Goal: Information Seeking & Learning: Learn about a topic

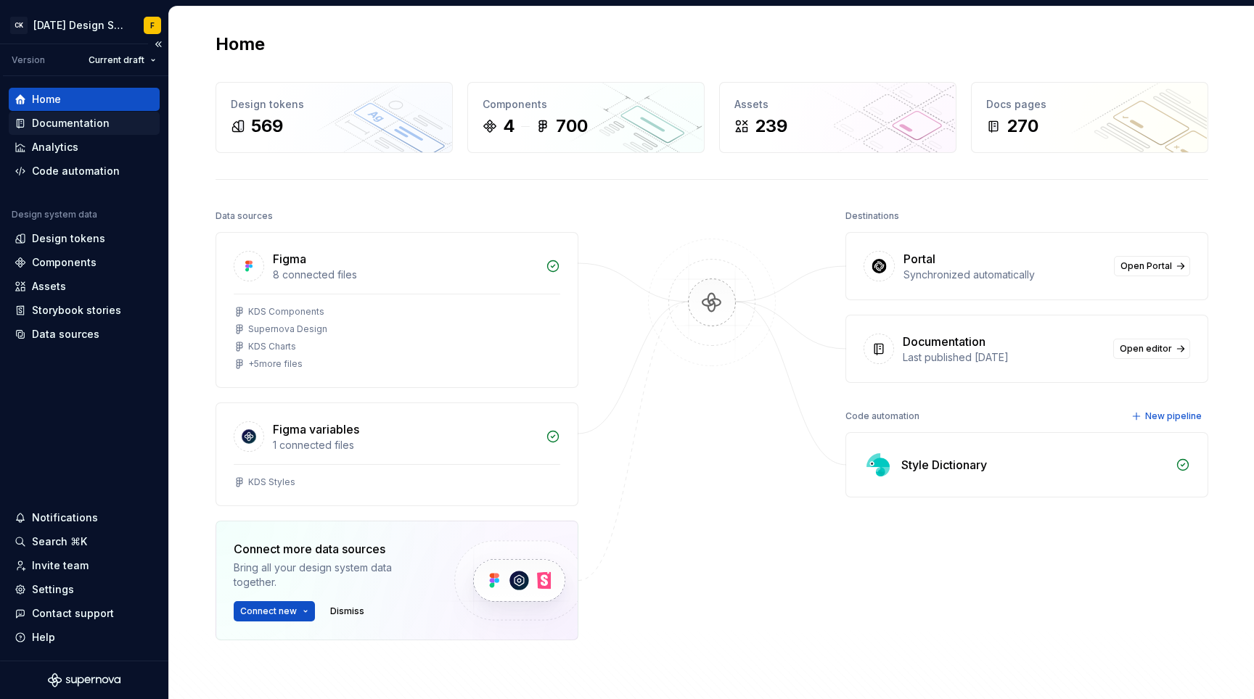
click at [75, 129] on div "Documentation" at bounding box center [71, 123] width 78 height 15
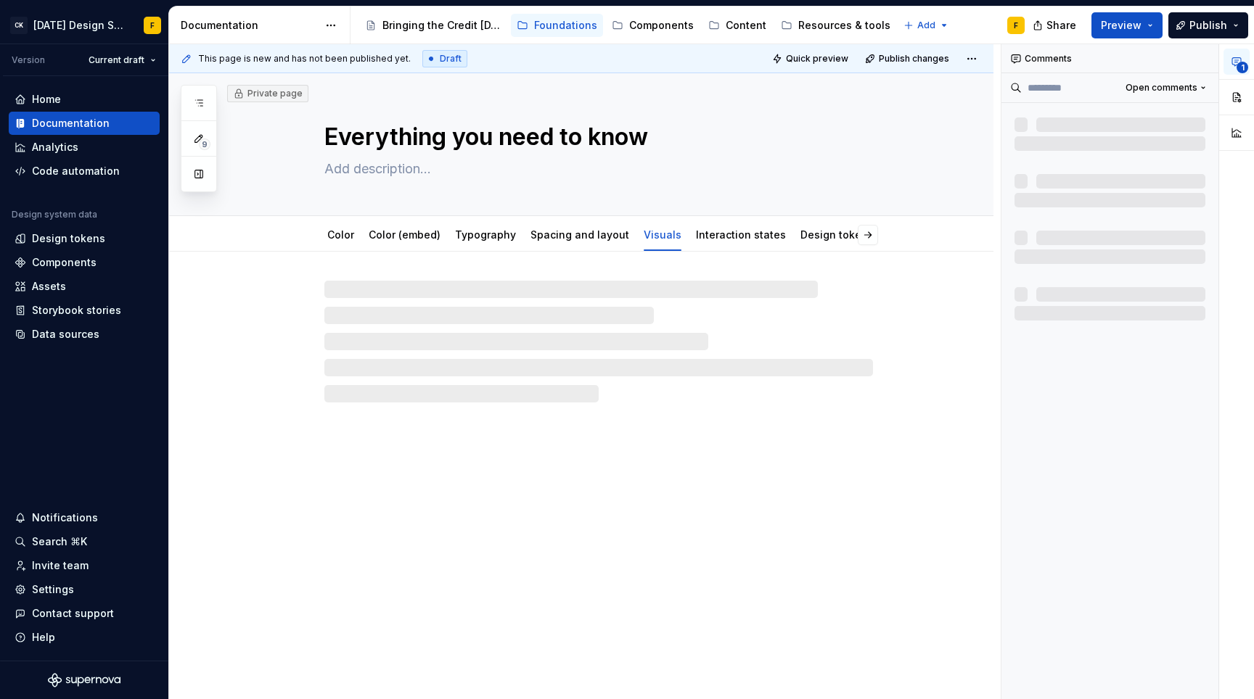
type textarea "*"
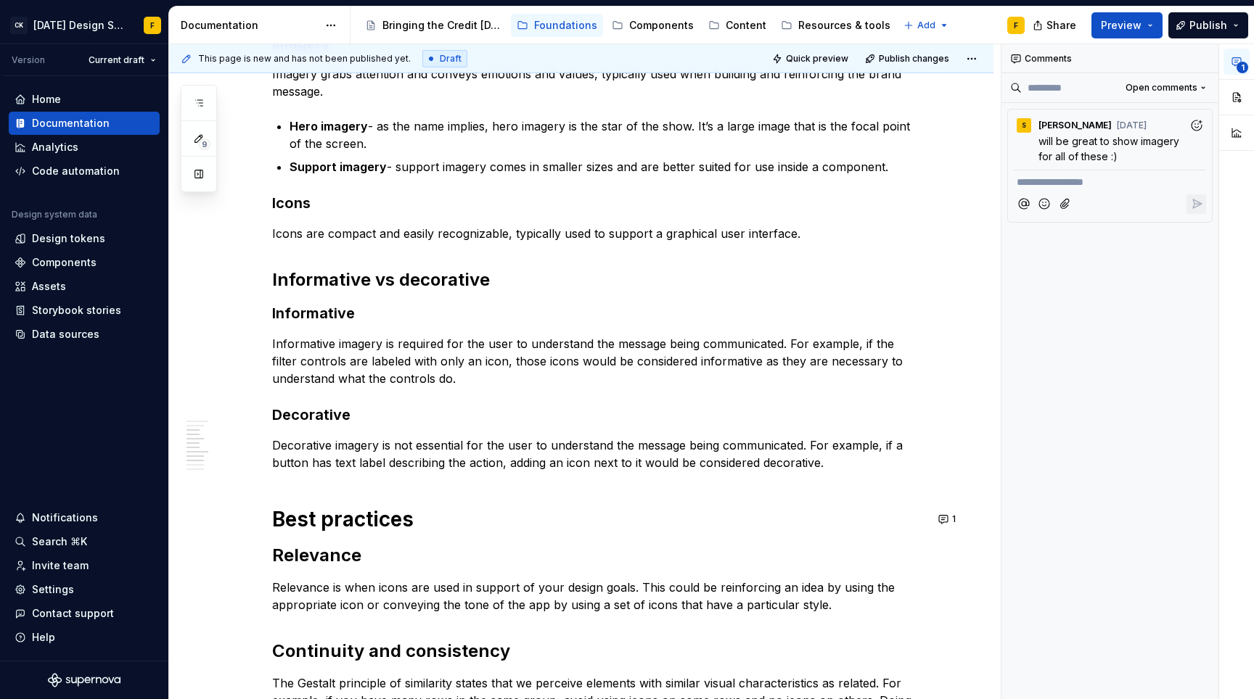
scroll to position [426, 0]
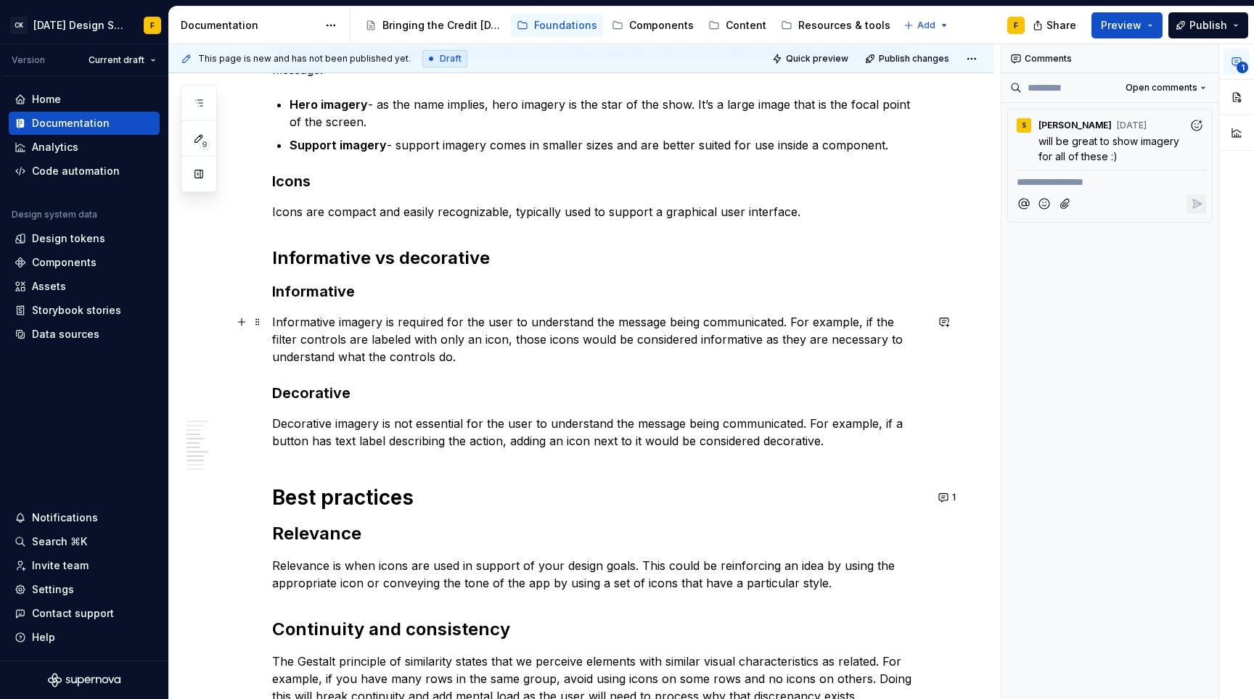
click at [284, 322] on p "Informative imagery is required for the user to understand the message being co…" at bounding box center [598, 339] width 653 height 52
click at [378, 323] on p "An informative imagery is required for the user to understand the message being…" at bounding box center [598, 339] width 653 height 52
click at [337, 416] on p "Decorative imagery is not essential for the user to understand the message bein…" at bounding box center [598, 432] width 653 height 35
click at [274, 417] on p "Decorative imagery is not essential for the user to understand the message bein…" at bounding box center [598, 432] width 653 height 35
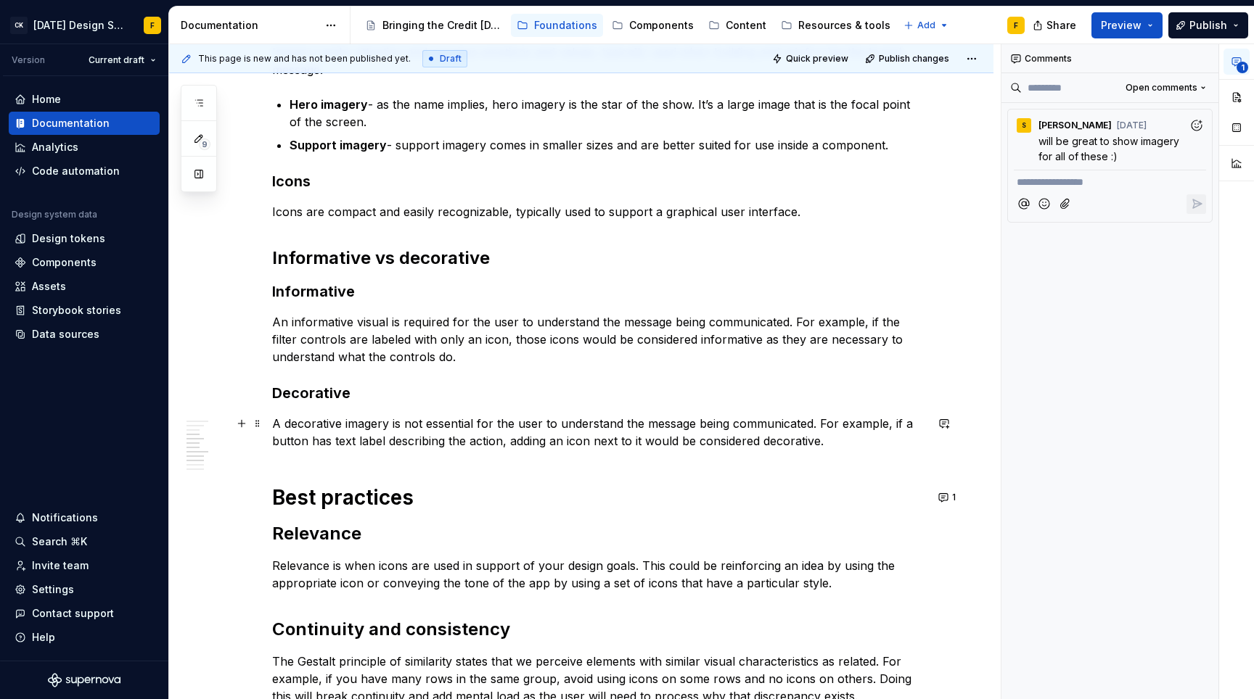
click at [355, 426] on p "A decorative imagery is not essential for the user to understand the message be…" at bounding box center [598, 432] width 653 height 35
click at [416, 430] on p "A decorative visual is not essential for the user to understand the message bei…" at bounding box center [598, 432] width 653 height 35
click at [538, 512] on div "Basics of visuals Visuals (imagery and icons) can enhance our designs in a vari…" at bounding box center [598, 388] width 653 height 1054
click at [583, 573] on p "Relevance is when icons are used in support of your design goals. This could be…" at bounding box center [598, 574] width 653 height 35
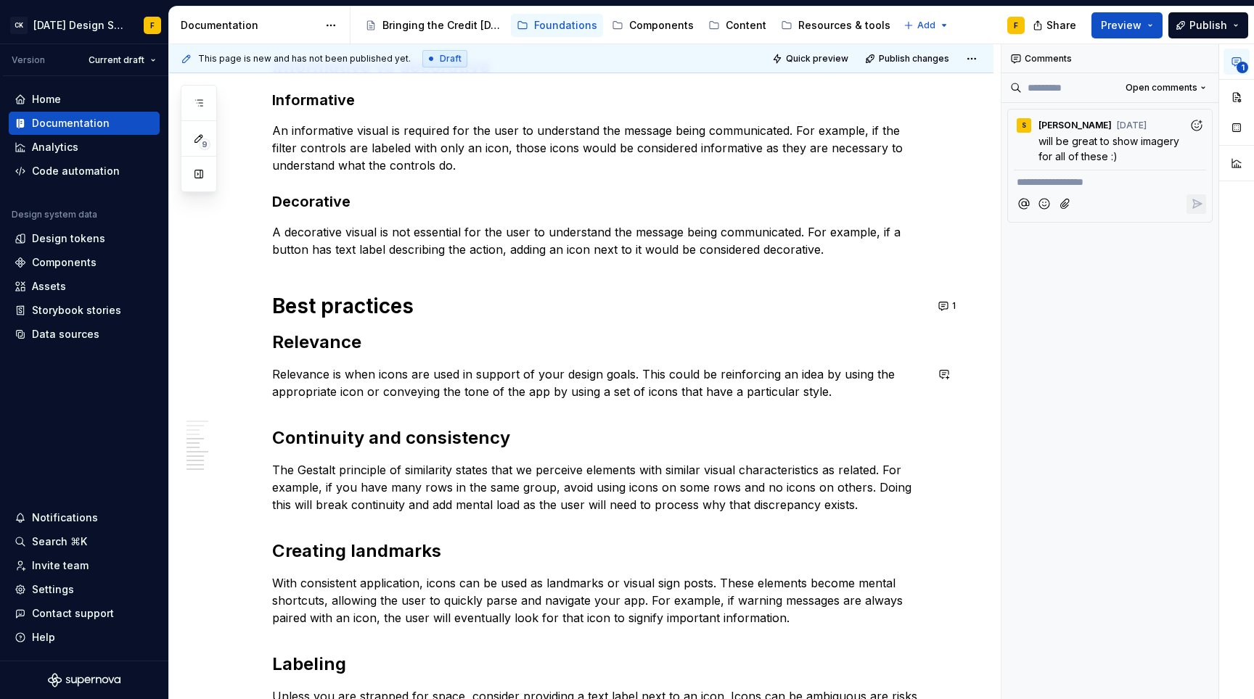
scroll to position [634, 0]
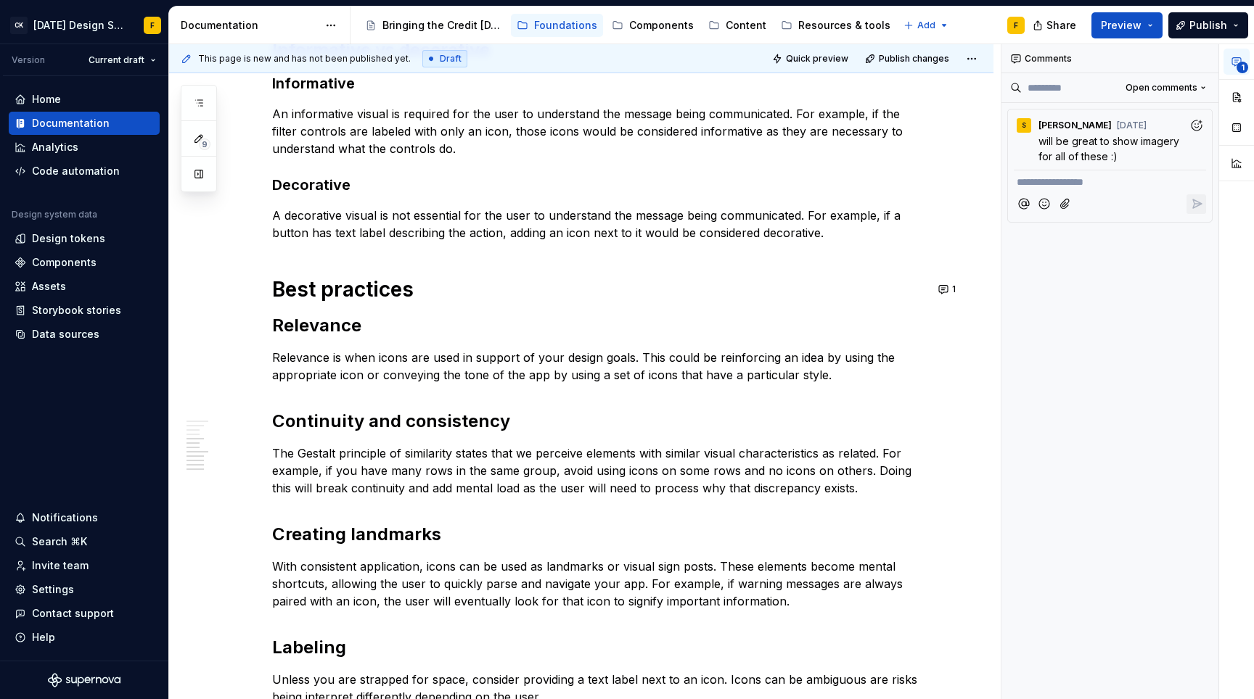
type textarea "*"
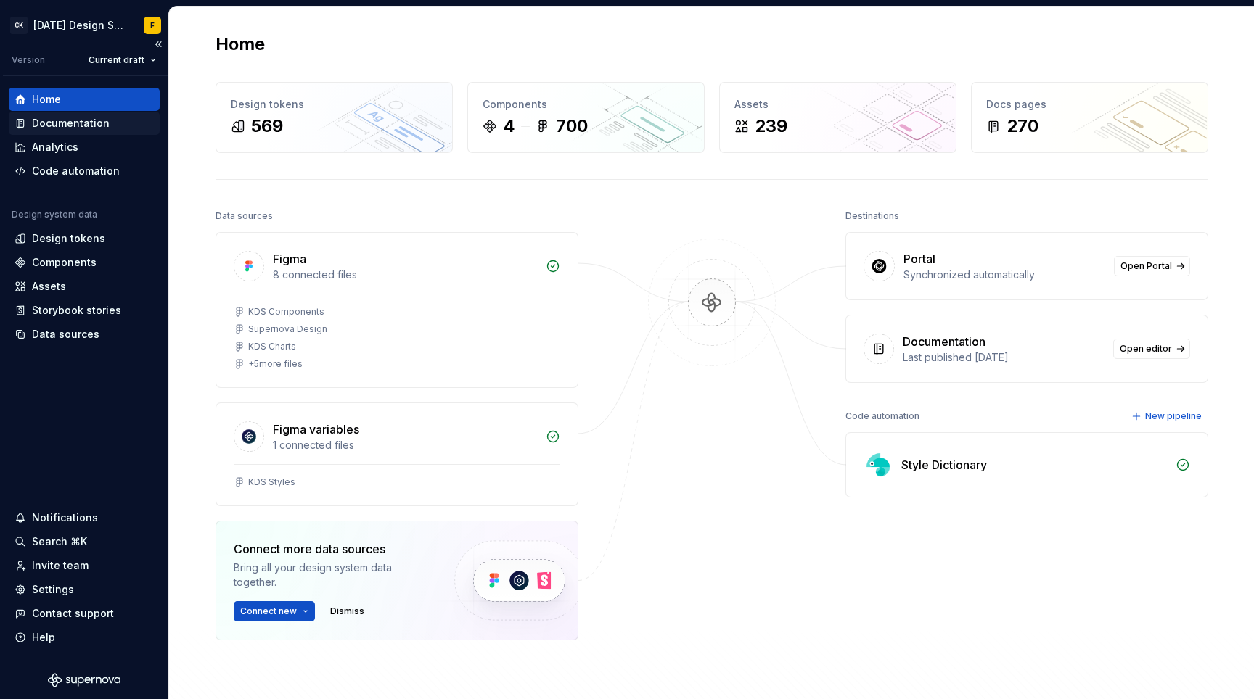
click at [89, 127] on div "Documentation" at bounding box center [71, 123] width 78 height 15
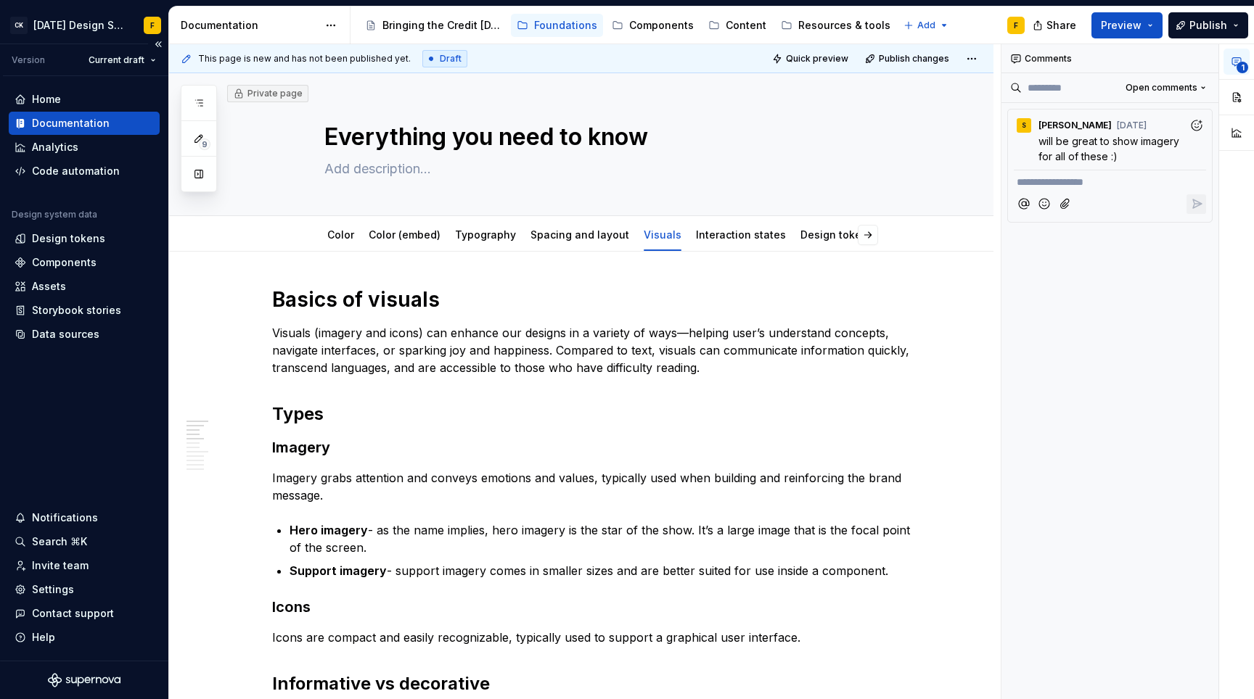
type textarea "*"
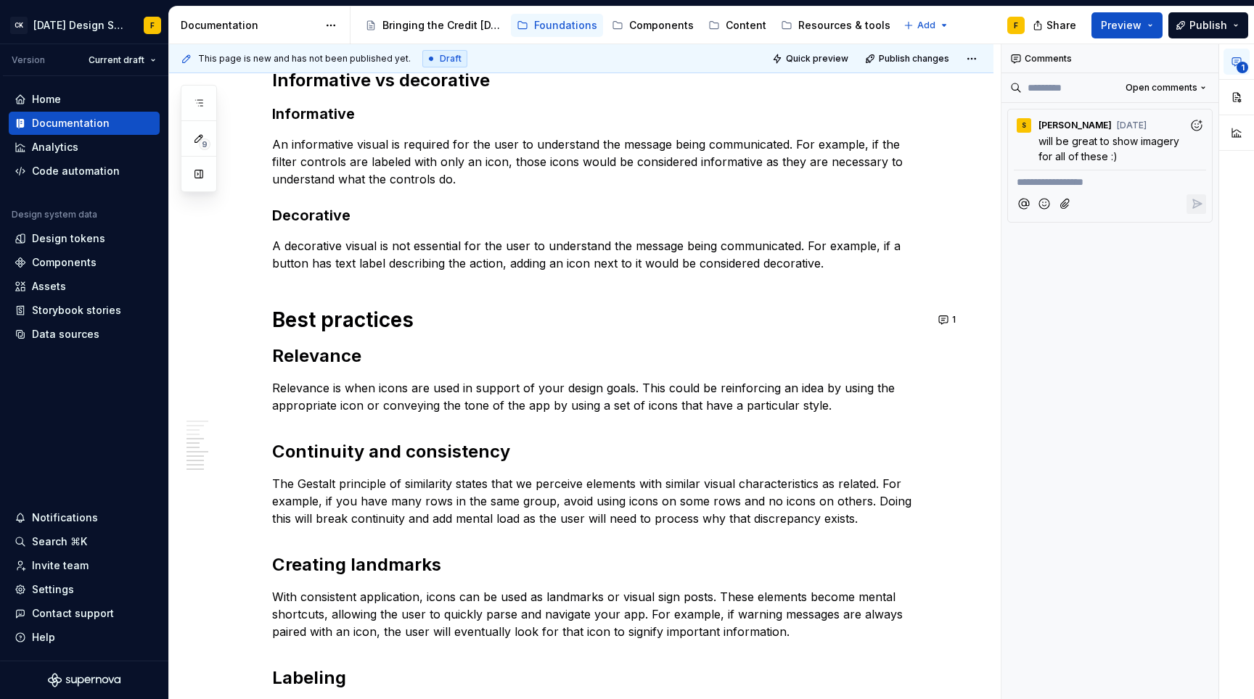
scroll to position [602, 0]
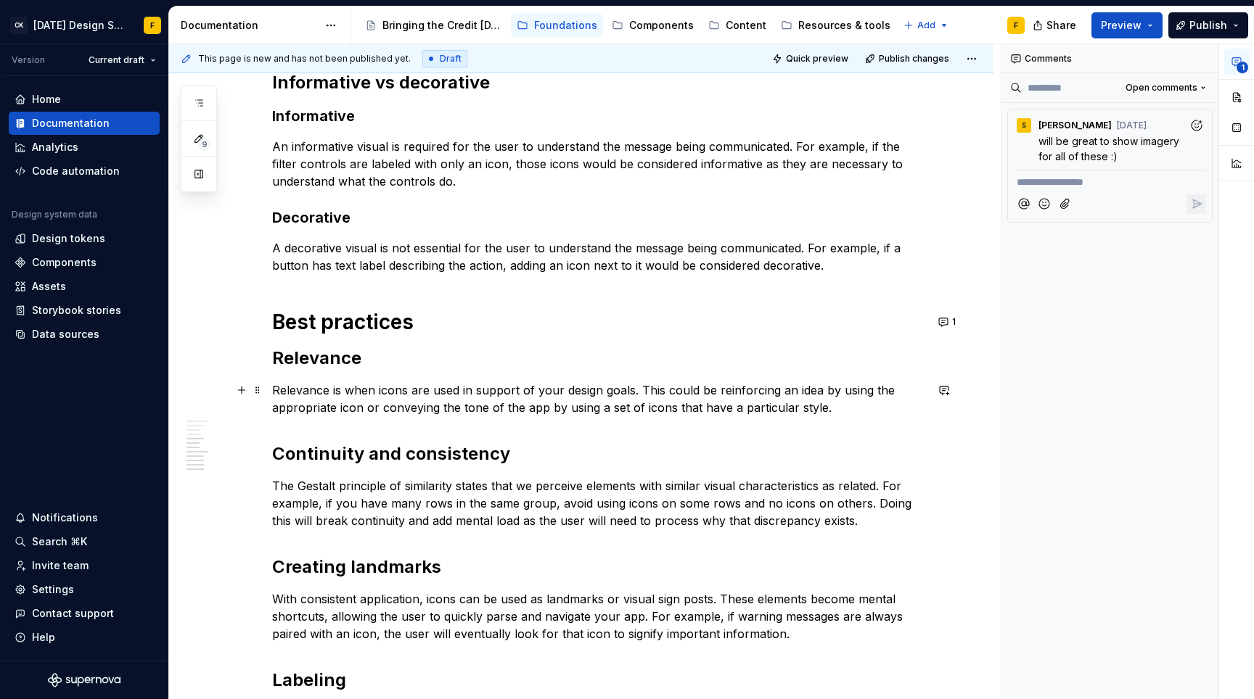
click at [390, 392] on p "Relevance is when icons are used in support of your design goals. This could be…" at bounding box center [598, 399] width 653 height 35
type textarea "*"
